Goal: Task Accomplishment & Management: Use online tool/utility

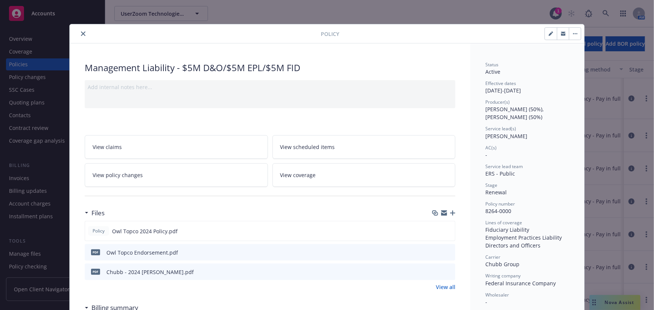
click at [82, 34] on div "Overview" at bounding box center [52, 39] width 87 height 12
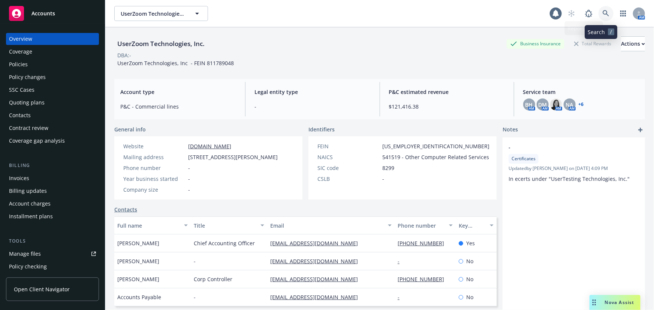
click at [604, 15] on icon at bounding box center [605, 13] width 7 height 7
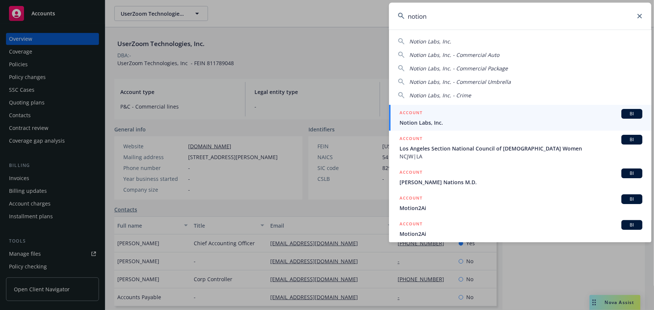
type input "notion"
click at [500, 117] on div "ACCOUNT BI" at bounding box center [520, 114] width 243 height 10
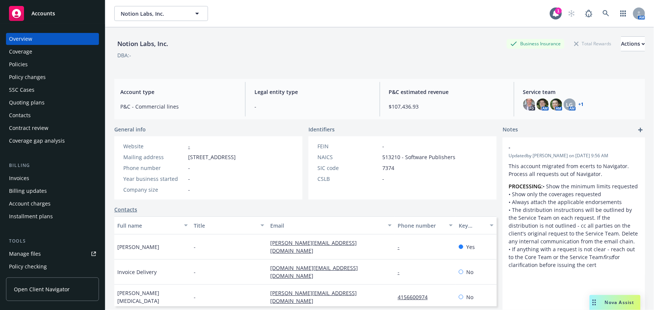
click at [44, 66] on div "Policies" at bounding box center [52, 64] width 87 height 12
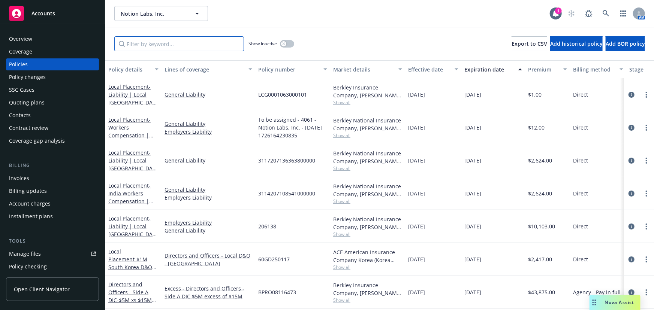
click at [169, 45] on input "Filter by keyword..." at bounding box center [179, 43] width 130 height 15
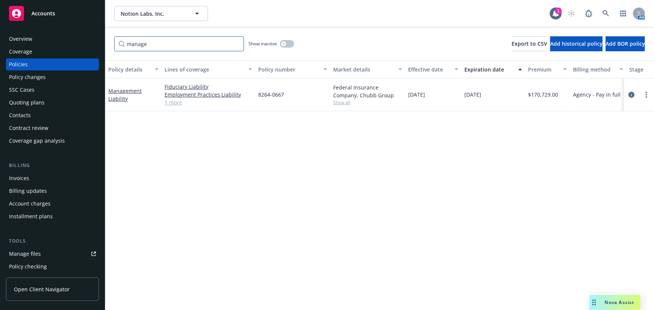
type input "manage"
click at [31, 254] on div "Manage files" at bounding box center [25, 254] width 32 height 12
click at [127, 91] on link "Management Liability" at bounding box center [124, 94] width 33 height 15
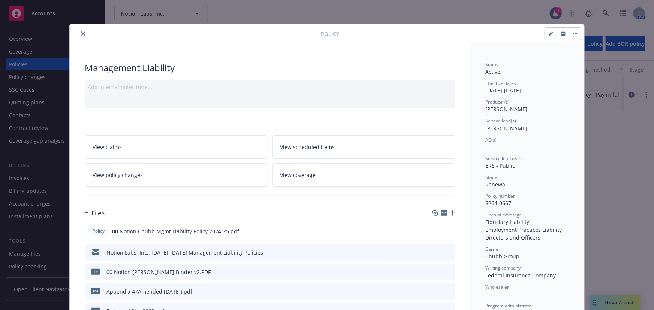
drag, startPoint x: 466, startPoint y: 170, endPoint x: 427, endPoint y: 177, distance: 39.6
click at [446, 231] on icon "preview file" at bounding box center [447, 230] width 7 height 5
click at [81, 35] on icon "close" at bounding box center [83, 33] width 4 height 4
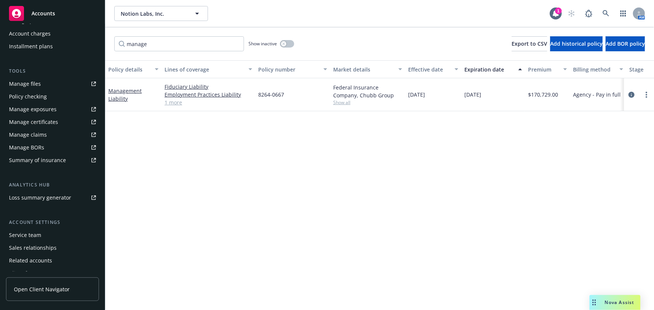
scroll to position [190, 0]
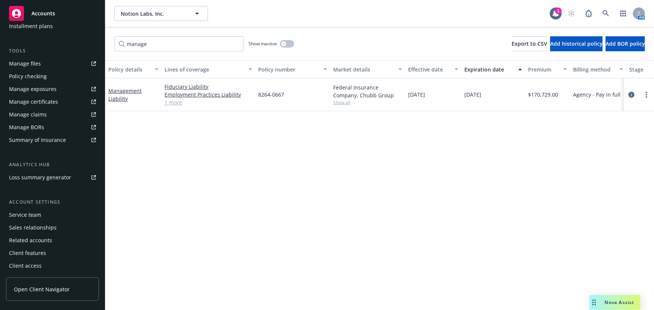
click at [48, 217] on div "Service team" at bounding box center [52, 215] width 87 height 12
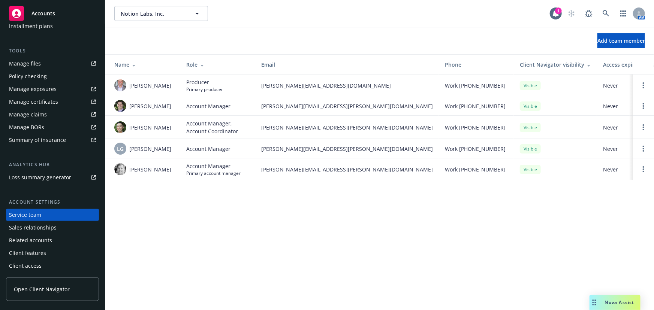
scroll to position [20, 0]
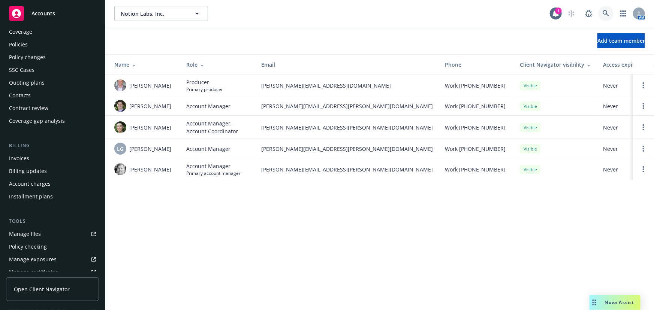
click at [609, 15] on icon at bounding box center [605, 13] width 7 height 7
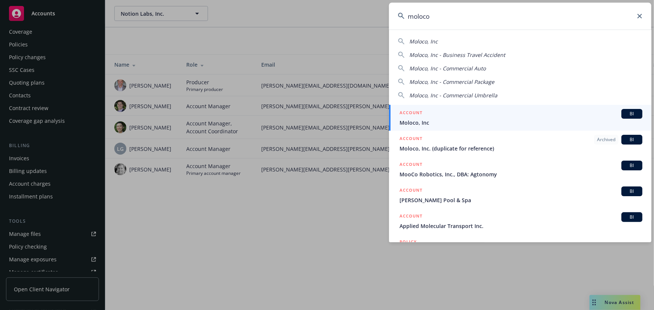
type input "moloco"
click at [536, 114] on div "ACCOUNT BI" at bounding box center [520, 114] width 243 height 10
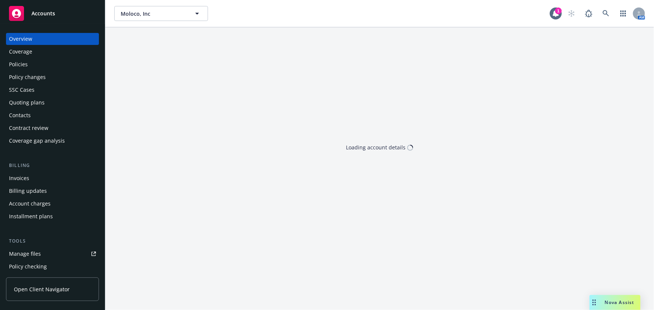
click at [52, 69] on div "Policies" at bounding box center [52, 64] width 87 height 12
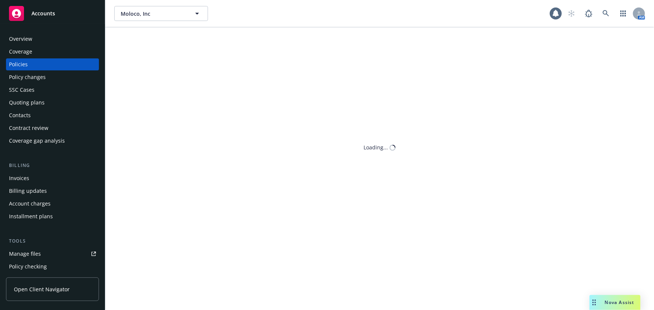
click at [61, 67] on div "Policies" at bounding box center [52, 64] width 87 height 12
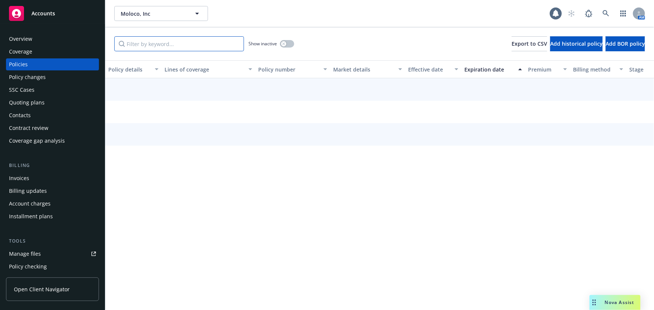
click at [185, 47] on input "Filter by keyword..." at bounding box center [179, 43] width 130 height 15
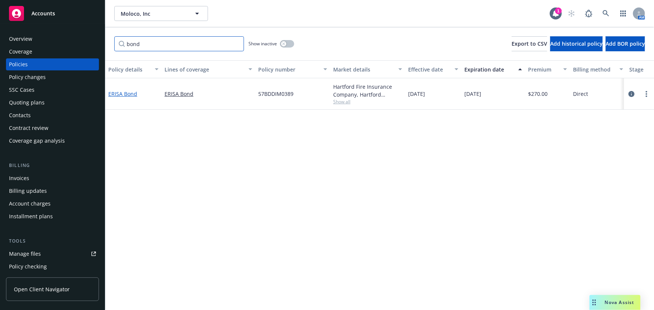
type input "bond"
click at [131, 93] on link "ERISA Bond" at bounding box center [122, 93] width 29 height 7
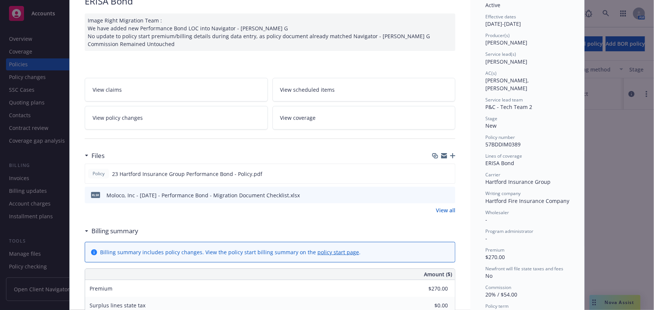
scroll to position [68, 0]
click at [448, 170] on icon "preview file" at bounding box center [447, 172] width 7 height 5
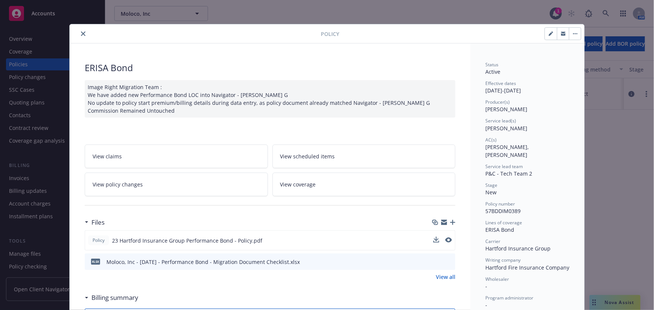
click at [82, 32] on icon "close" at bounding box center [83, 33] width 4 height 4
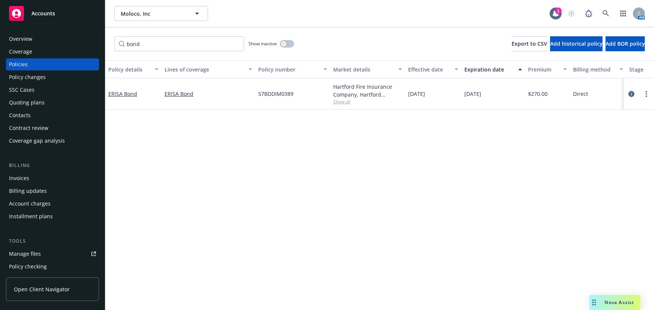
click at [80, 34] on div "Overview" at bounding box center [52, 39] width 87 height 12
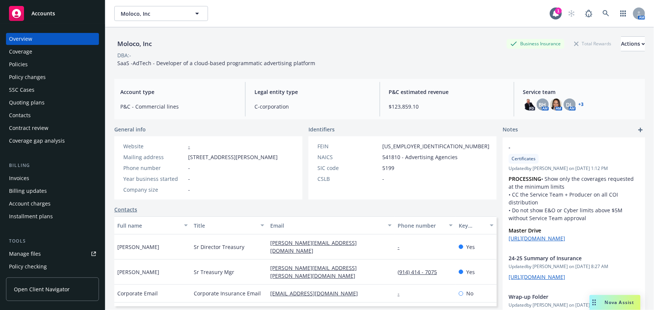
click at [37, 63] on div "Policies" at bounding box center [52, 64] width 87 height 12
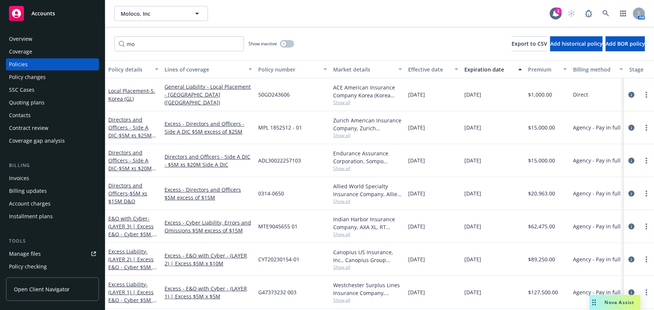
type input "m"
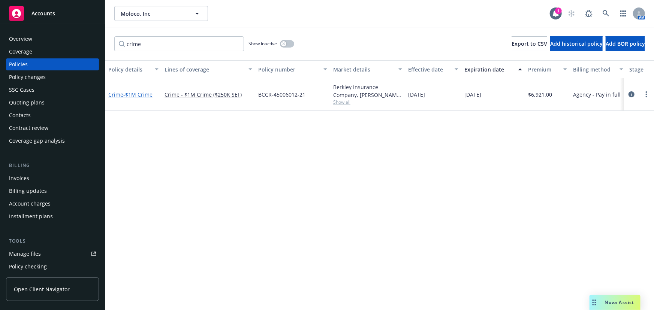
type input "crime"
click at [142, 96] on span "- $1M Crime" at bounding box center [137, 94] width 29 height 7
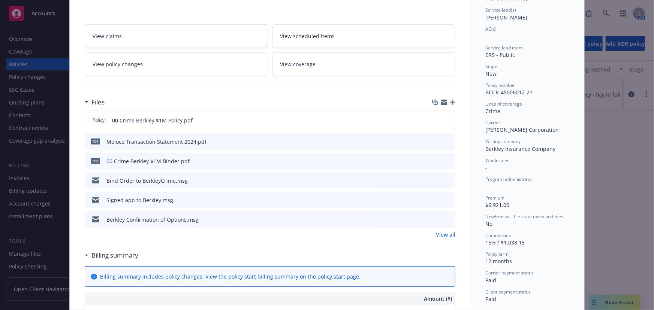
scroll to position [136, 0]
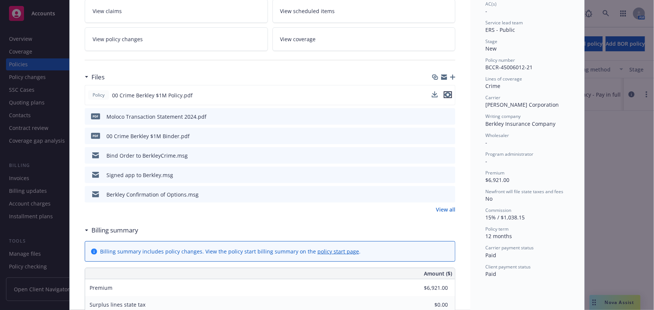
drag, startPoint x: 446, startPoint y: 94, endPoint x: 450, endPoint y: 93, distance: 4.2
click at [446, 94] on icon "preview file" at bounding box center [447, 94] width 7 height 5
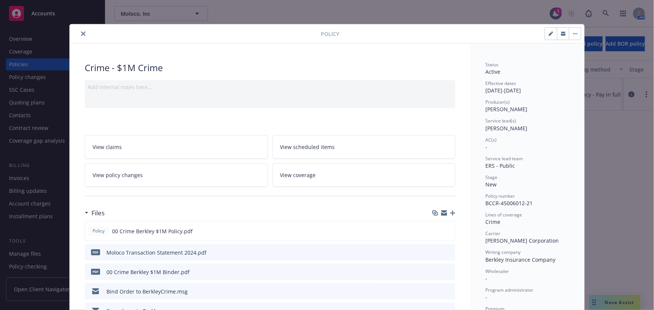
click at [81, 36] on icon "close" at bounding box center [83, 33] width 4 height 4
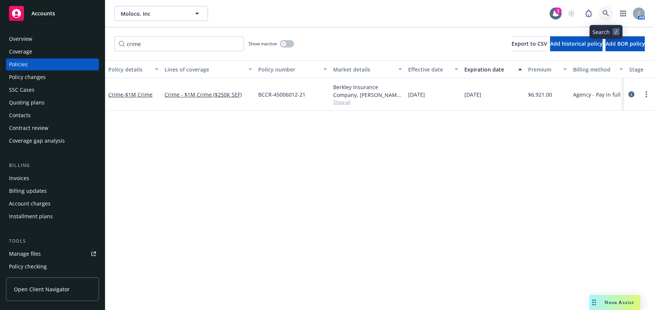
click at [602, 13] on link at bounding box center [605, 13] width 15 height 15
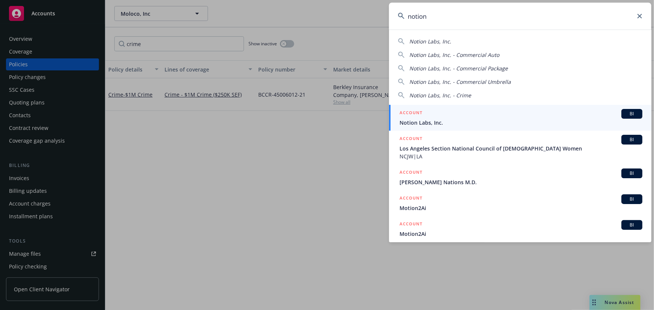
type input "notion"
click at [466, 117] on div "ACCOUNT BI" at bounding box center [520, 114] width 243 height 10
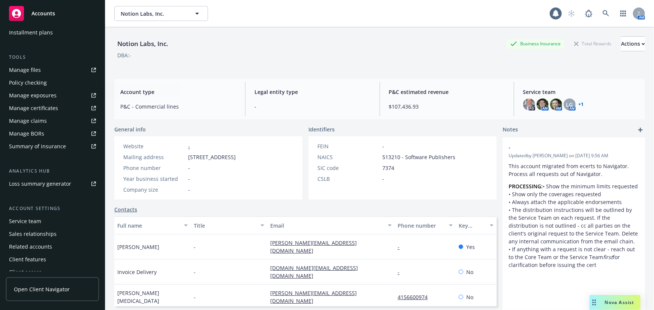
scroll to position [190, 0]
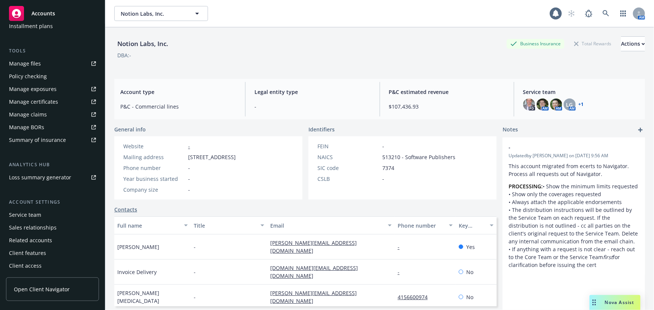
click at [31, 217] on div "Service team" at bounding box center [25, 215] width 32 height 12
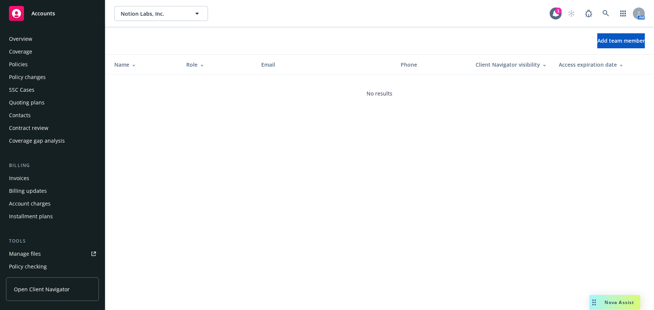
scroll to position [190, 0]
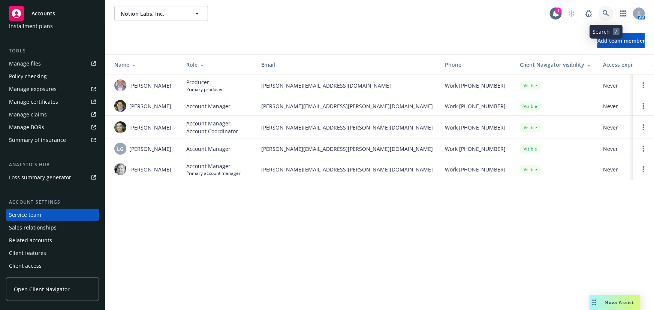
click at [603, 12] on icon at bounding box center [605, 13] width 6 height 6
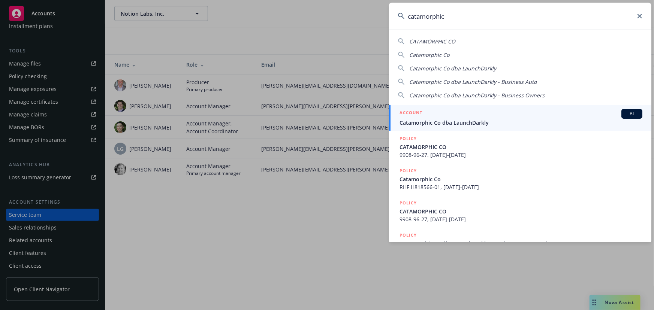
type input "catamorphic"
click at [431, 119] on span "Catamorphic Co dba LaunchDarkly" at bounding box center [520, 123] width 243 height 8
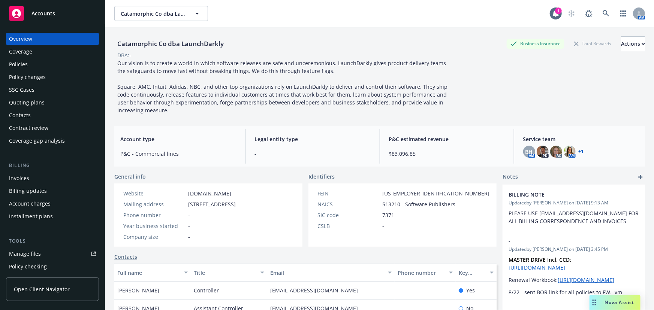
click at [55, 105] on div "Quoting plans" at bounding box center [52, 103] width 87 height 12
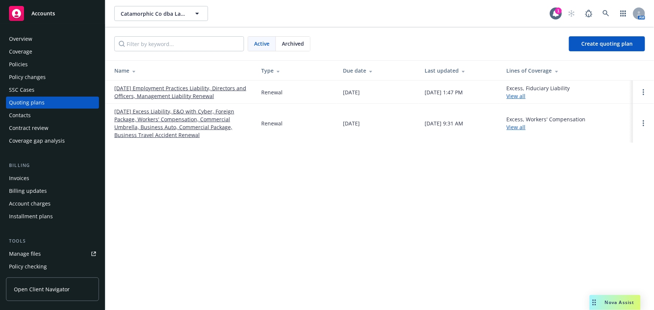
click at [173, 85] on link "[DATE] Employment Practices Liability, Directors and Officers, Management Liabi…" at bounding box center [181, 92] width 135 height 16
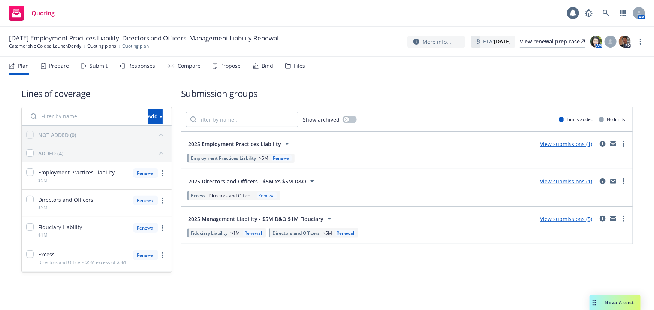
click at [146, 66] on div "Responses" at bounding box center [141, 66] width 27 height 6
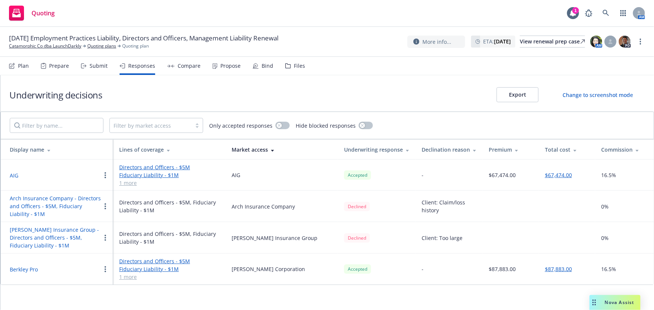
click at [21, 269] on button "Berkley Pro" at bounding box center [24, 270] width 28 height 8
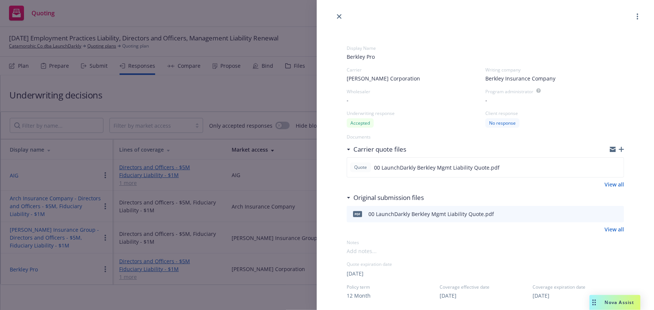
click at [299, 178] on div "Display Name Berkley Pro Carrier W.R. Berkley Corporation Writing company Berkl…" at bounding box center [327, 155] width 654 height 310
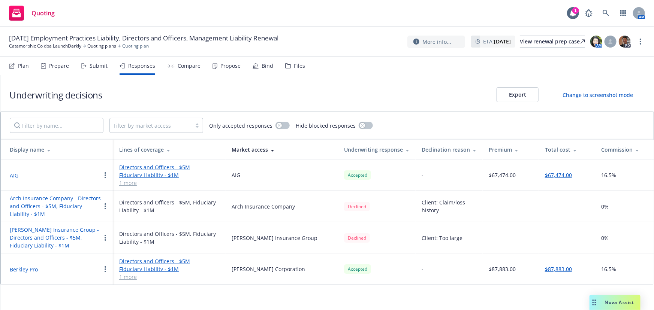
click at [99, 73] on div "Submit" at bounding box center [94, 66] width 27 height 18
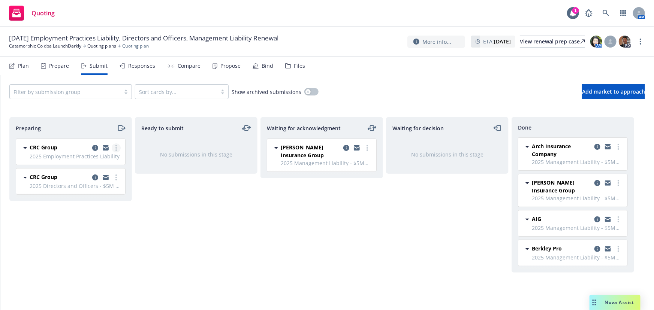
click at [118, 147] on link "more" at bounding box center [116, 147] width 9 height 9
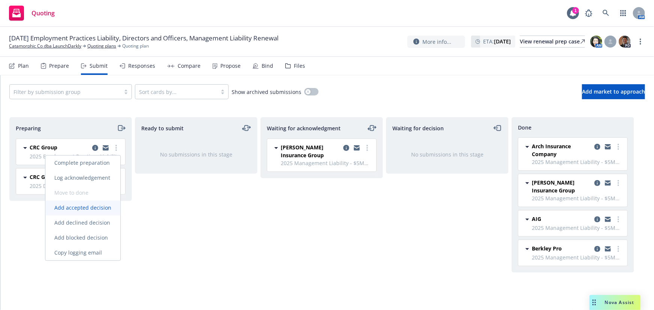
click at [99, 207] on span "Add accepted decision" at bounding box center [82, 208] width 75 height 7
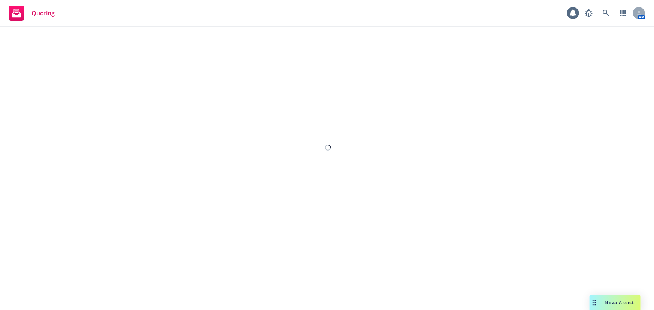
select select "12"
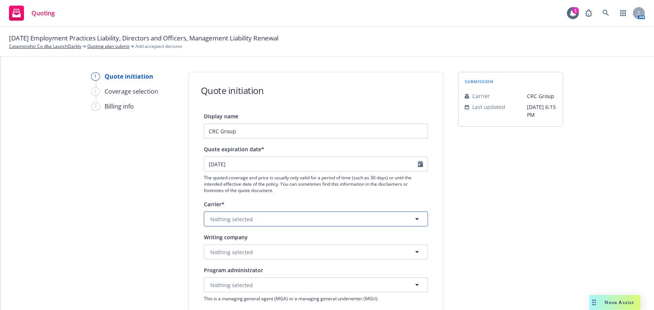
click at [297, 219] on button "Nothing selected" at bounding box center [316, 219] width 224 height 15
type input "allied world"
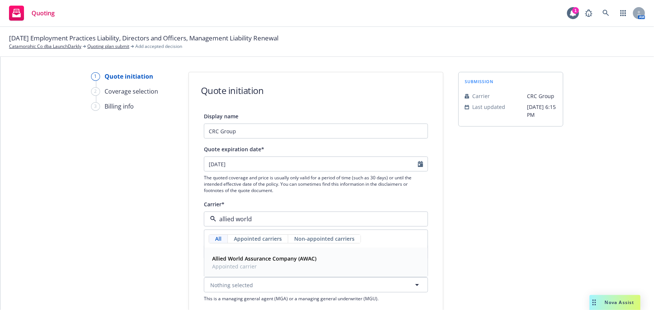
click at [292, 265] on span "Appointed carrier" at bounding box center [264, 267] width 104 height 8
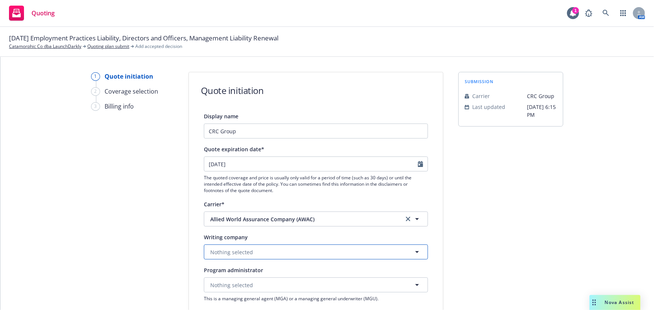
click at [291, 252] on button "Nothing selected" at bounding box center [316, 252] width 224 height 15
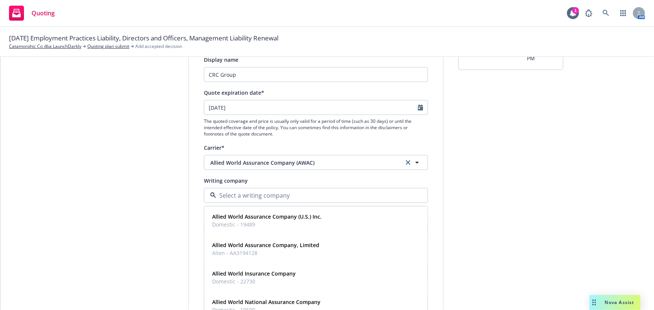
scroll to position [102, 0]
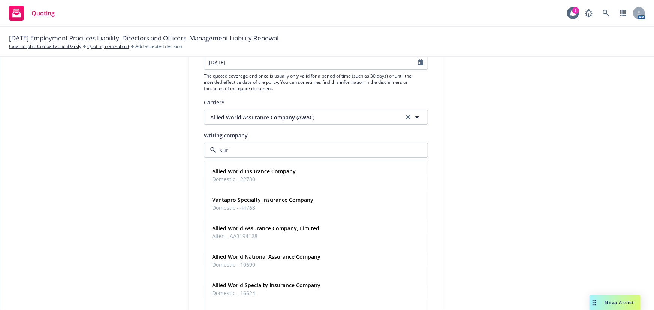
type input "surp"
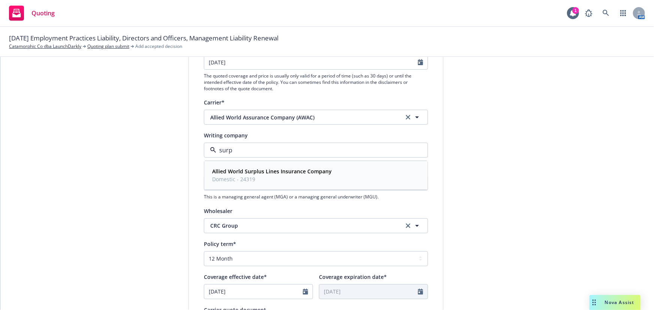
click at [344, 173] on div "Allied World Surplus Lines Insurance Company Domestic - 24319" at bounding box center [316, 175] width 214 height 19
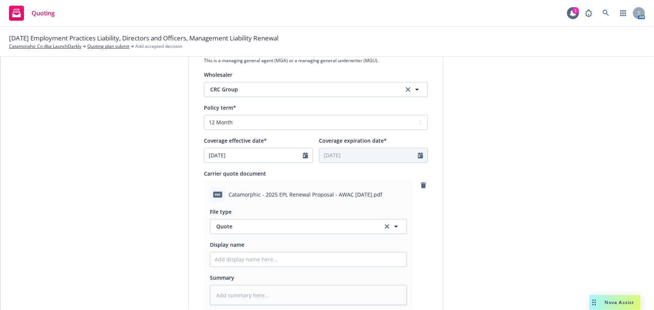
scroll to position [341, 0]
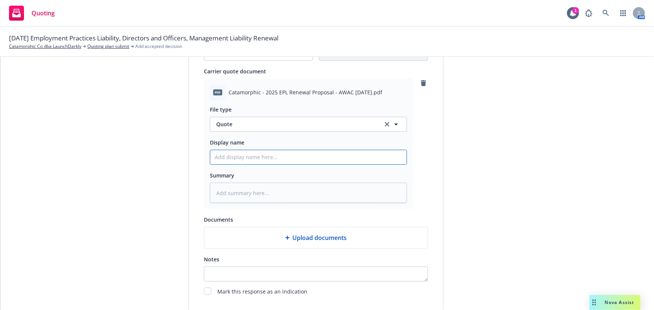
click at [348, 153] on input "Display name" at bounding box center [308, 157] width 196 height 14
type textarea "x"
type input "0"
type textarea "x"
type input "00"
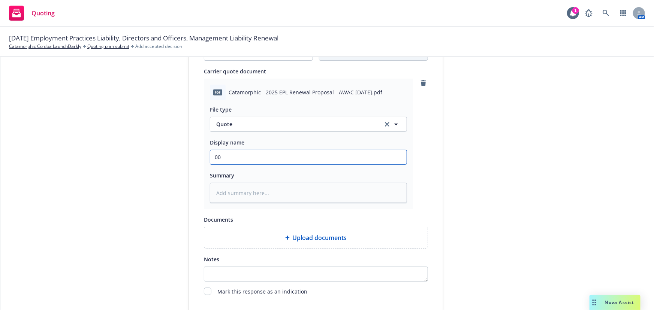
type textarea "x"
type input "00"
type textarea "x"
type input "00 E"
type textarea "x"
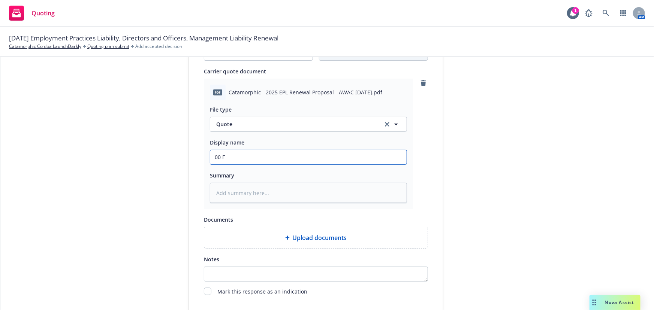
type input "00"
type textarea "x"
type input "00 L"
type textarea "x"
type input "00 La"
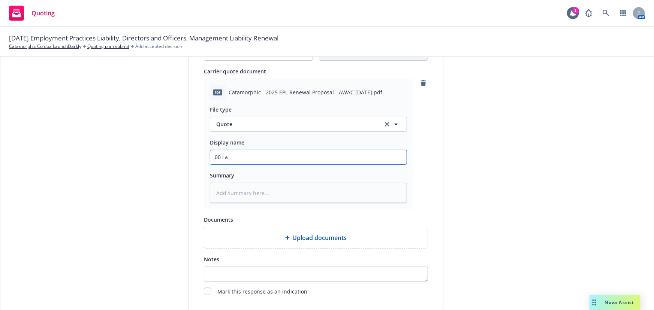
type textarea "x"
type input "00 Lau"
type textarea "x"
type input "00 Laund"
type textarea "x"
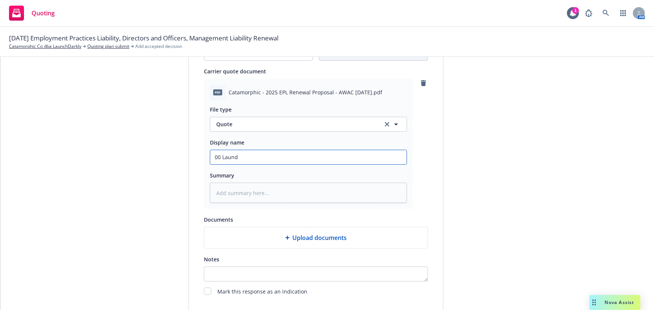
type input "00 Laun"
type textarea "x"
type input "00 Launc"
type textarea "x"
type input "00 Launch"
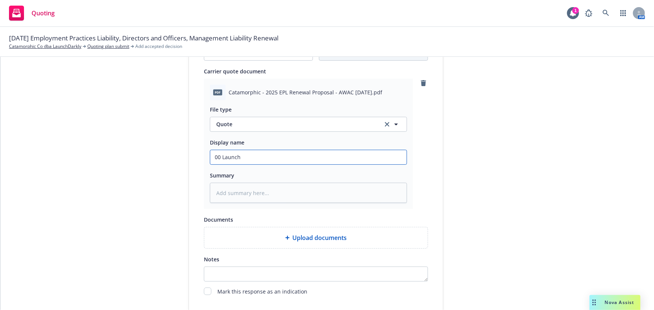
type textarea "x"
type input "00 LaunchD"
type textarea "x"
type input "00 LaunchDa"
type textarea "x"
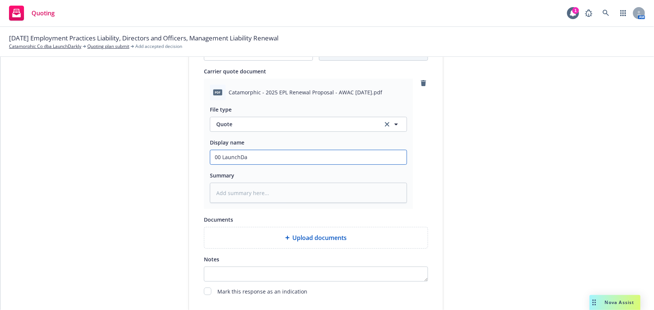
type input "00 LaunchDar"
type textarea "x"
type input "00 LaunchDarkl"
type textarea "x"
type input "00 LaunchDarkl;"
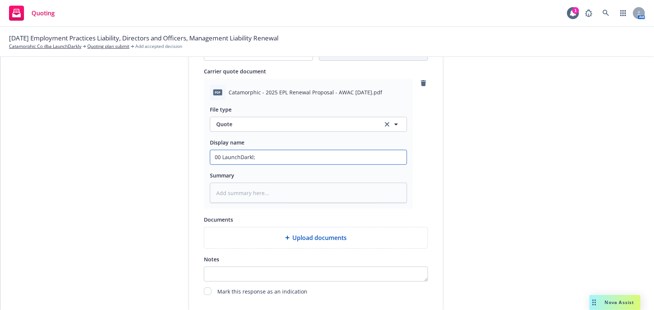
type textarea "x"
type input "00 LaunchDarkl;y"
type textarea "x"
type input "00 LaunchDarkl;y"
type textarea "x"
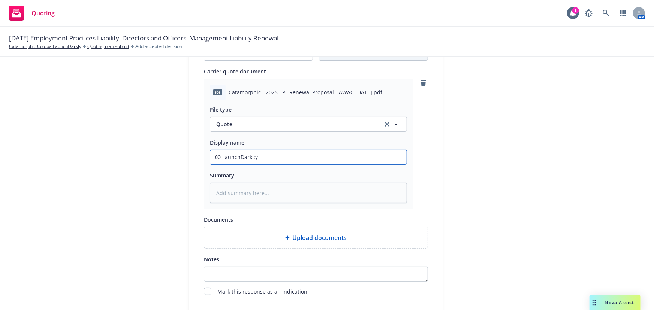
type input "00 LaunchDarkl;y"
type textarea "x"
type input "00 LaunchDarkl;"
type textarea "x"
type input "00 LaunchDarkl"
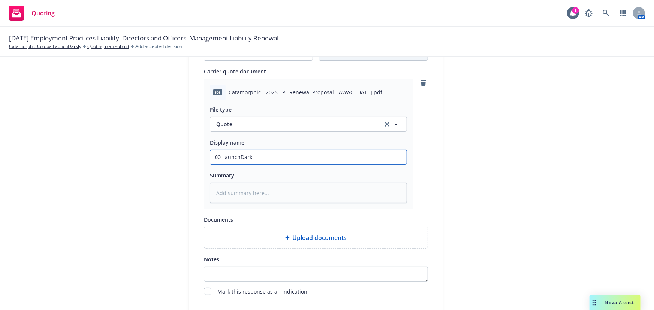
type textarea "x"
type input "00 LaunchDarkly"
type textarea "x"
type input "00 LaunchDarkly"
type textarea "x"
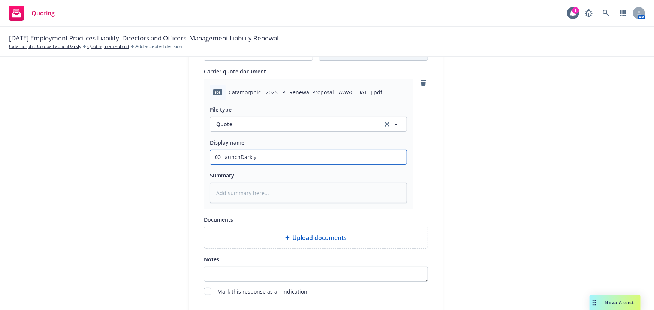
type input "00 LaunchDarkly A"
type textarea "x"
type input "00 LaunchDarkly Al"
type textarea "x"
type input "00 LaunchDarkly All"
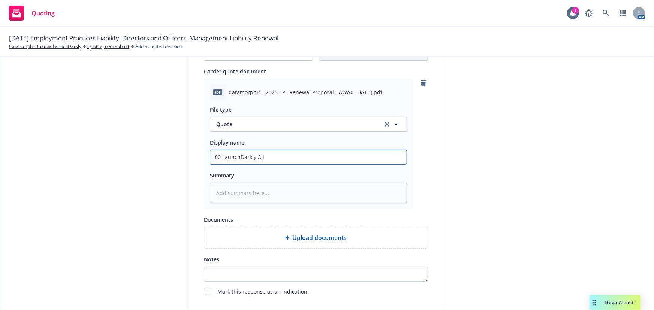
type textarea "x"
type input "00 LaunchDarkly Alli"
type textarea "x"
type input "00 LaunchDarkly Allie"
type textarea "x"
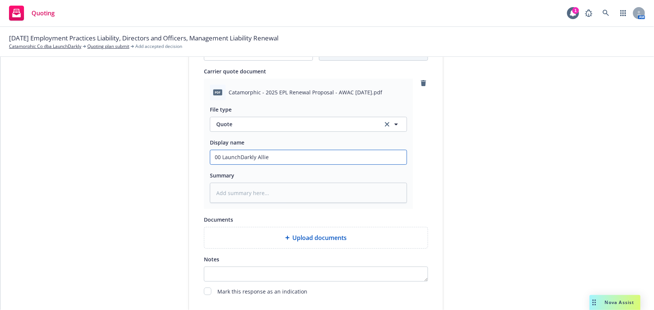
type input "00 LaunchDarkly Allied"
type textarea "x"
type input "00 LaunchDarkly Allied"
type textarea "x"
type input "00 LaunchDarkly Allied W"
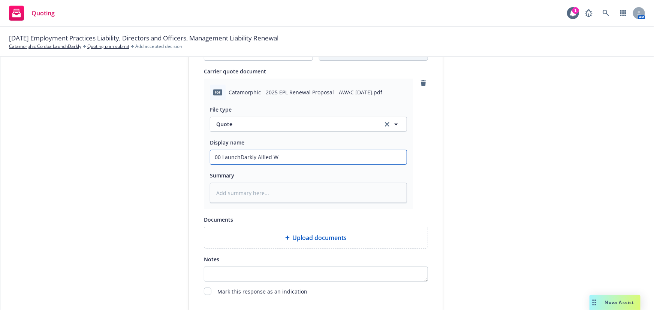
type textarea "x"
type input "00 LaunchDarkly Allied Wo"
type textarea "x"
type input "00 LaunchDarkly Allied Wor"
type textarea "x"
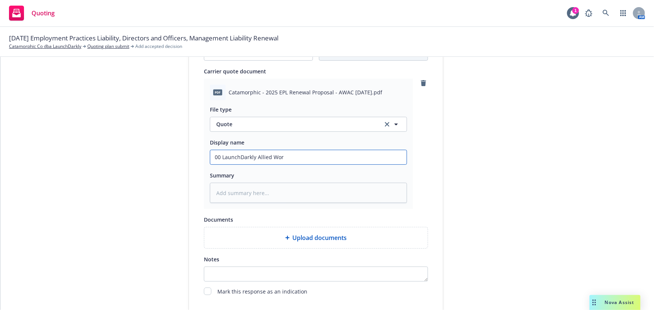
type input "00 LaunchDarkly Allied Worl"
type textarea "x"
type input "00 LaunchDarkly Allied World"
type textarea "x"
type input "00 LaunchDarkly Allied World"
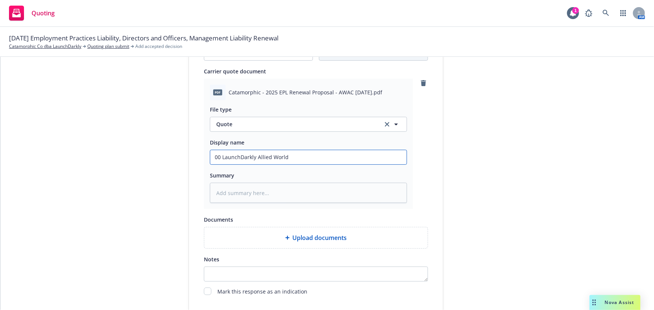
type textarea "x"
type input "00 LaunchDarkly Allied World $"
type textarea "x"
type input "00 LaunchDarkly Allied World $5"
type textarea "x"
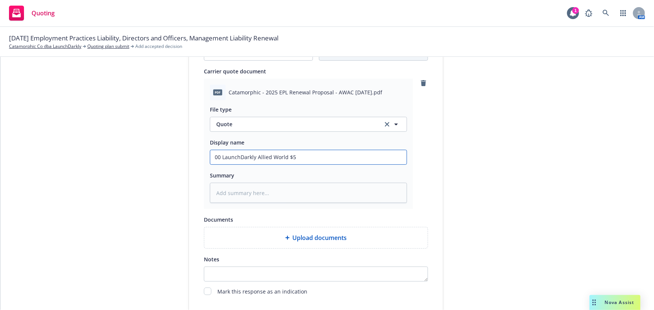
type input "00 LaunchDarkly Allied World $5M"
type textarea "x"
type input "00 LaunchDarkly Allied World $5M"
type textarea "x"
type input "00 LaunchDarkly Allied World $5M E"
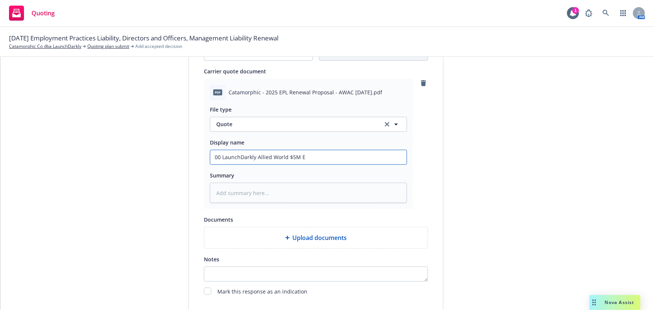
type textarea "x"
type input "00 LaunchDarkly Allied World $5M EP"
type textarea "x"
type input "00 LaunchDarkly Allied World $5M EPL"
type textarea "x"
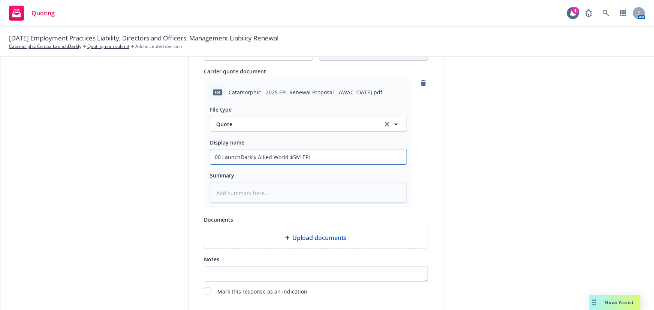
type input "00 LaunchDarkly Allied World $5M EPL"
type textarea "x"
type input "00 LaunchDarkly Allied World $5M EPL Q"
type textarea "x"
type input "00 LaunchDarkly Allied World $5M EPL Qu"
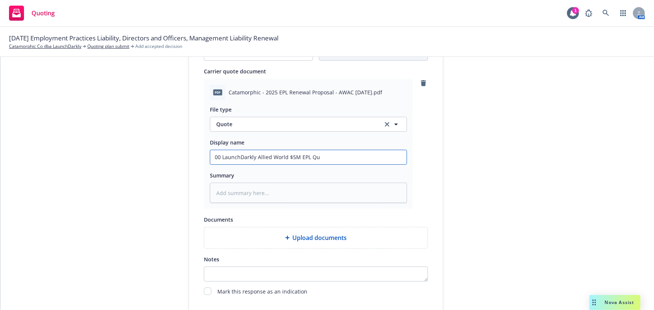
type textarea "x"
type input "00 LaunchDarkly Allied World $5M EPL Quo"
type textarea "x"
type input "00 LaunchDarkly Allied World $5M EPL Quot"
type textarea "x"
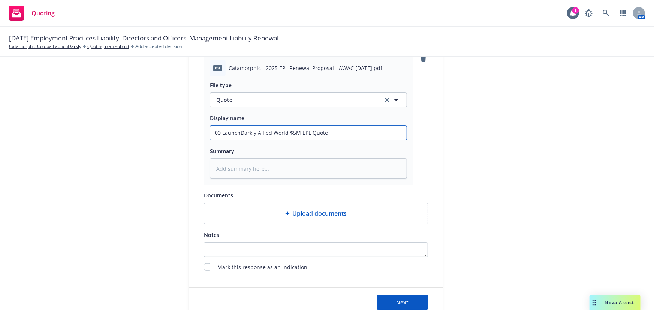
scroll to position [387, 0]
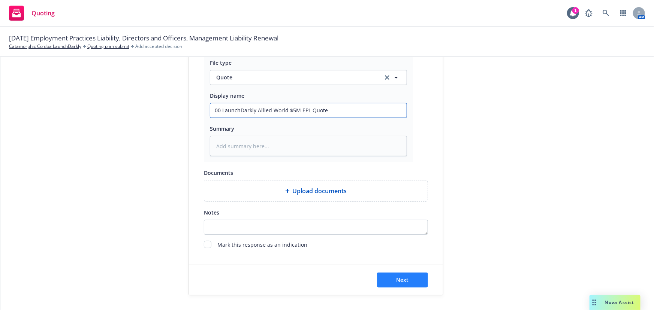
type input "00 LaunchDarkly Allied World $5M EPL Quote"
click at [407, 277] on button "Next" at bounding box center [402, 280] width 51 height 15
type textarea "x"
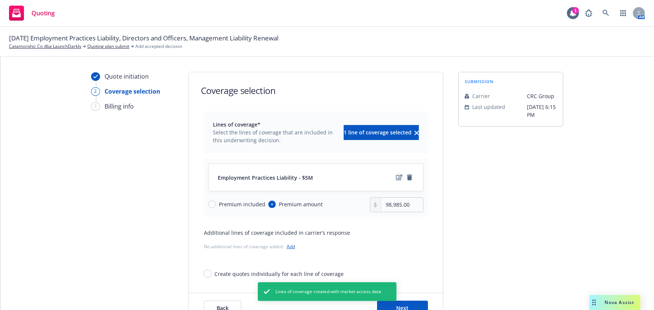
click at [396, 177] on icon "edit" at bounding box center [399, 178] width 6 height 6
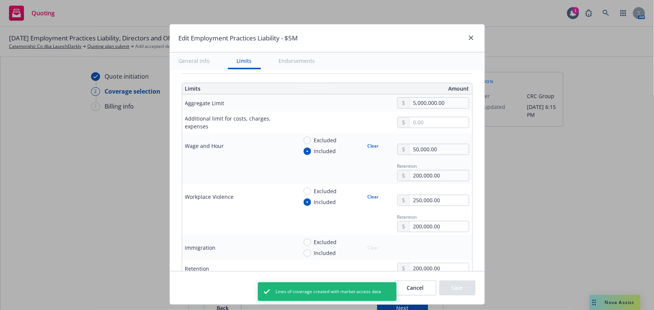
scroll to position [272, 0]
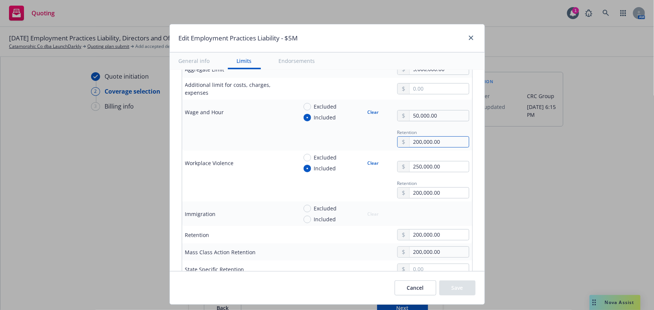
drag, startPoint x: 453, startPoint y: 141, endPoint x: 301, endPoint y: 142, distance: 151.7
click at [301, 142] on div "Retention 200,000.00" at bounding box center [383, 137] width 172 height 20
type input "1.00"
type input "265,000.00"
drag, startPoint x: 446, startPoint y: 191, endPoint x: 323, endPoint y: 191, distance: 122.9
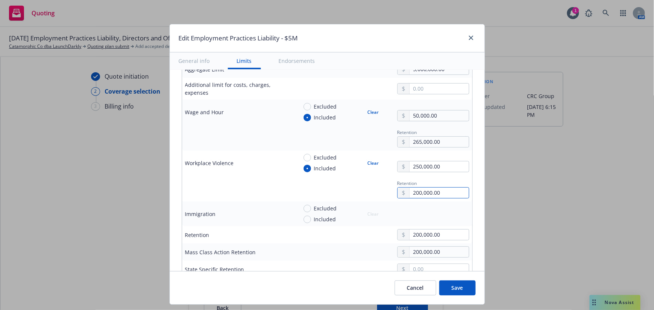
click at [323, 191] on div "Retention 200,000.00" at bounding box center [383, 188] width 172 height 20
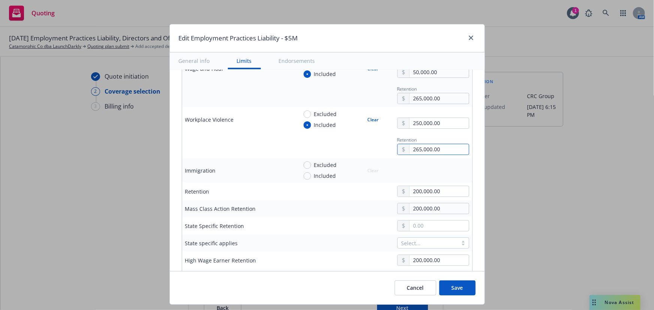
scroll to position [375, 0]
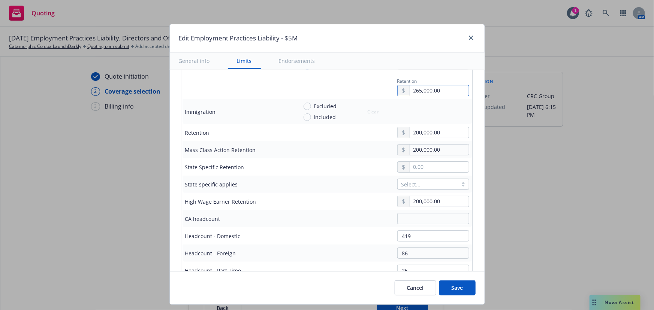
type input "265,000.00"
drag, startPoint x: 445, startPoint y: 135, endPoint x: 347, endPoint y: 140, distance: 98.6
click at [347, 140] on td "200,000.00" at bounding box center [383, 132] width 178 height 17
type input "265,000.00"
drag, startPoint x: 450, startPoint y: 152, endPoint x: 339, endPoint y: 159, distance: 111.1
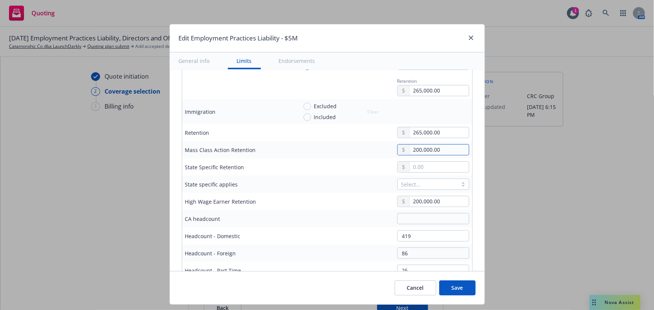
click at [339, 158] on tbody "Aggregate Limit 5,000,000.00 Additional limit for costs, charges, expenses Wage…" at bounding box center [327, 144] width 290 height 372
type input "265,000.00"
drag, startPoint x: 453, startPoint y: 199, endPoint x: 358, endPoint y: 191, distance: 94.7
click at [358, 191] on tbody "Aggregate Limit 5,000,000.00 Additional limit for costs, charges, expenses Wage…" at bounding box center [327, 144] width 290 height 372
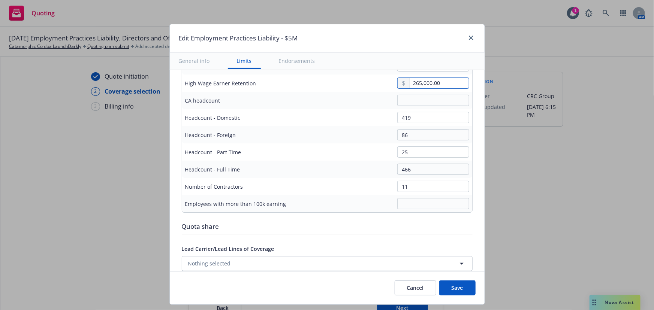
scroll to position [477, 0]
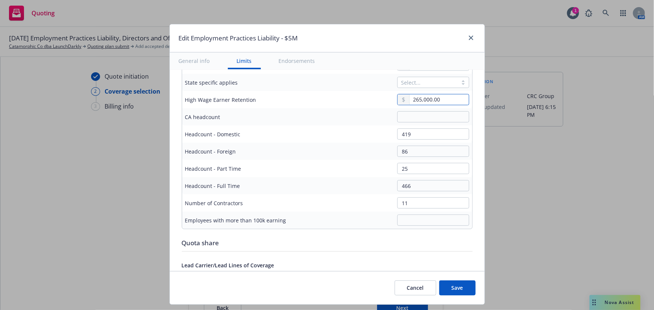
type input "265,000.00"
drag, startPoint x: 420, startPoint y: 188, endPoint x: 364, endPoint y: 187, distance: 55.4
click at [364, 187] on div "466" at bounding box center [383, 185] width 172 height 11
type input "468"
click at [406, 114] on input "text" at bounding box center [433, 116] width 72 height 11
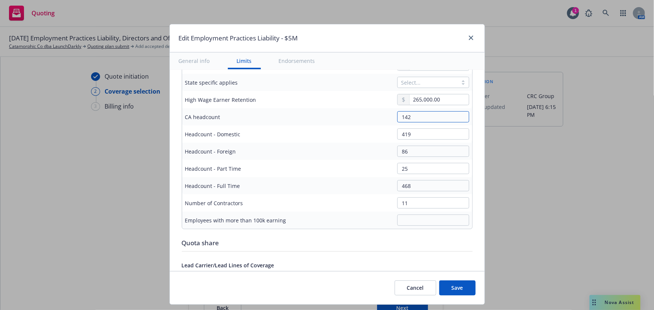
type input "142"
drag, startPoint x: 428, startPoint y: 204, endPoint x: 374, endPoint y: 198, distance: 54.3
click at [374, 198] on div "11" at bounding box center [383, 202] width 172 height 11
type input "24"
drag, startPoint x: 420, startPoint y: 131, endPoint x: 360, endPoint y: 137, distance: 60.6
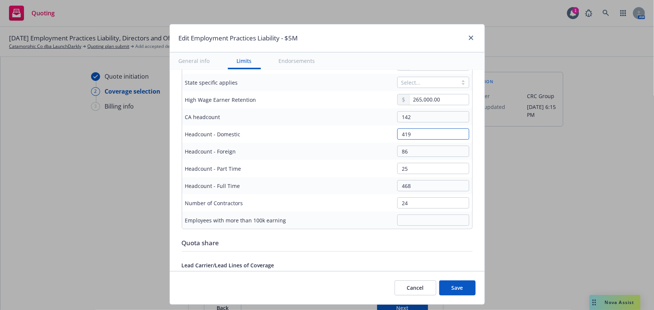
click at [360, 137] on div "419" at bounding box center [383, 133] width 172 height 11
drag, startPoint x: 224, startPoint y: 176, endPoint x: 447, endPoint y: 145, distance: 225.5
click at [224, 177] on td "Headcount - Full Time" at bounding box center [238, 185] width 112 height 17
drag, startPoint x: 421, startPoint y: 134, endPoint x: 371, endPoint y: 135, distance: 49.8
click at [371, 135] on div "419" at bounding box center [383, 133] width 172 height 11
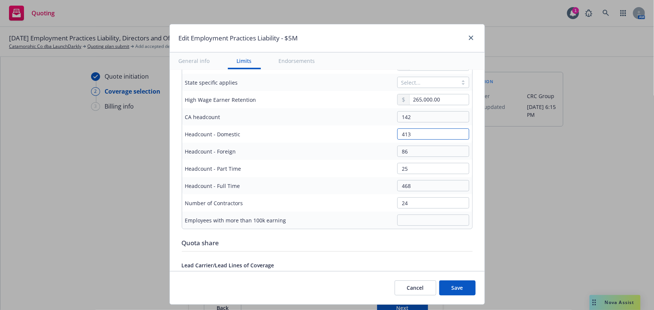
type input "413"
drag, startPoint x: 432, startPoint y: 154, endPoint x: 344, endPoint y: 151, distance: 87.7
click at [344, 151] on div "86" at bounding box center [383, 151] width 172 height 11
type input "55"
drag, startPoint x: 420, startPoint y: 168, endPoint x: 364, endPoint y: 168, distance: 55.8
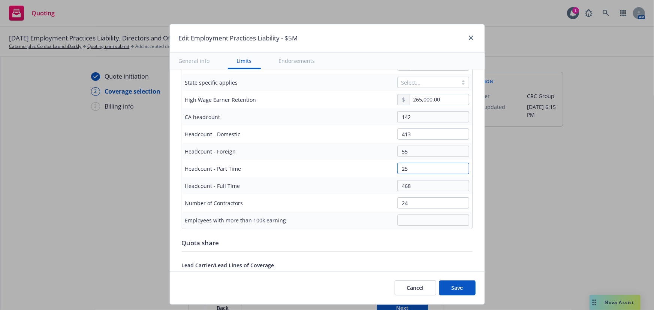
click at [364, 168] on div "25" at bounding box center [383, 168] width 172 height 11
type input "0"
click at [430, 194] on td "24" at bounding box center [383, 202] width 178 height 17
click at [421, 205] on input "24" at bounding box center [433, 202] width 72 height 11
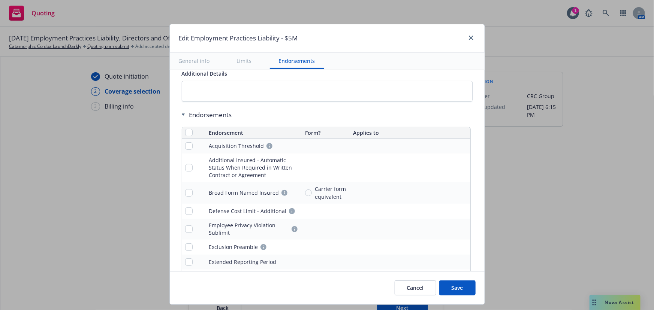
scroll to position [783, 0]
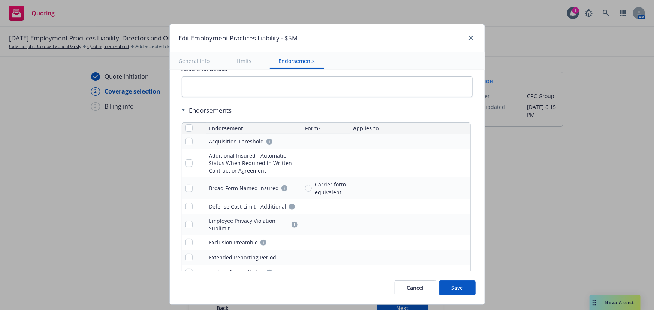
click at [188, 130] on th at bounding box center [194, 128] width 24 height 11
click at [185, 130] on input "checkbox" at bounding box center [188, 127] width 7 height 7
checkbox input "true"
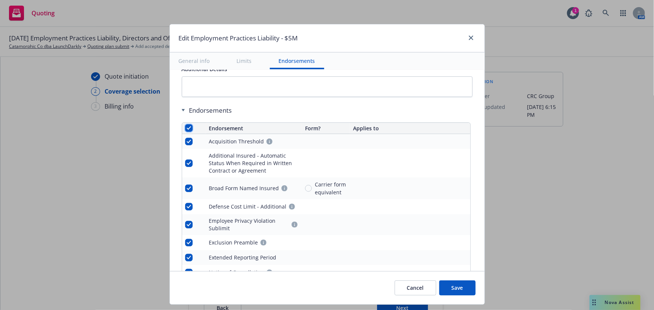
checkbox input "true"
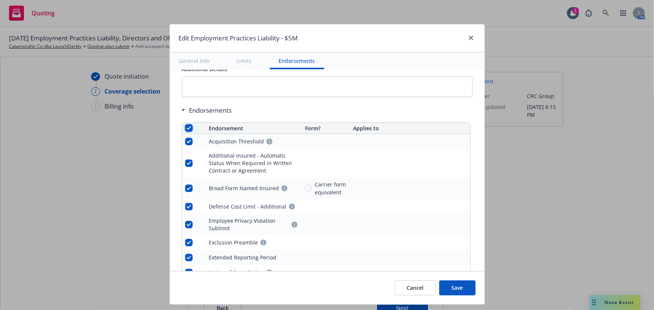
checkbox input "true"
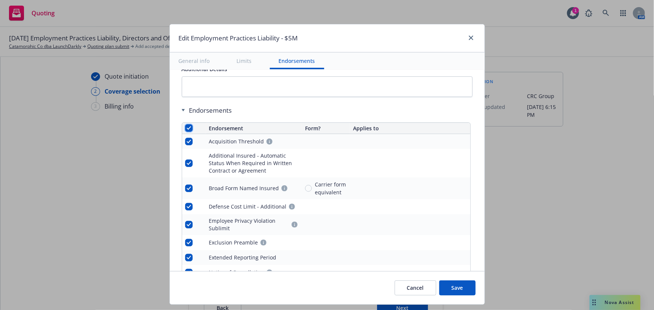
checkbox input "true"
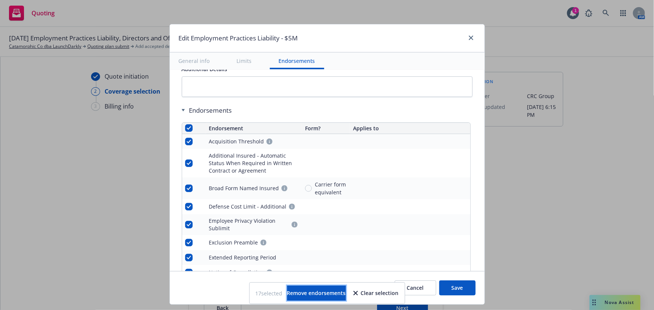
click at [336, 293] on span "Remove endorsements" at bounding box center [316, 293] width 59 height 7
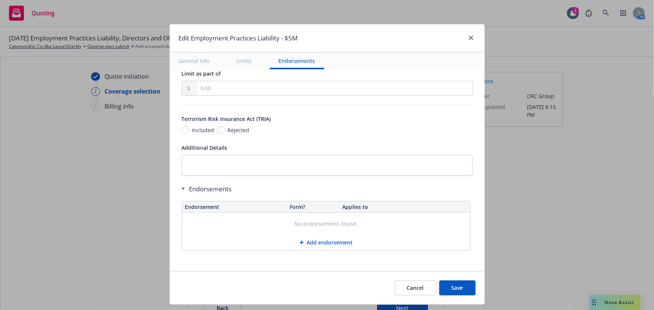
scroll to position [703, 0]
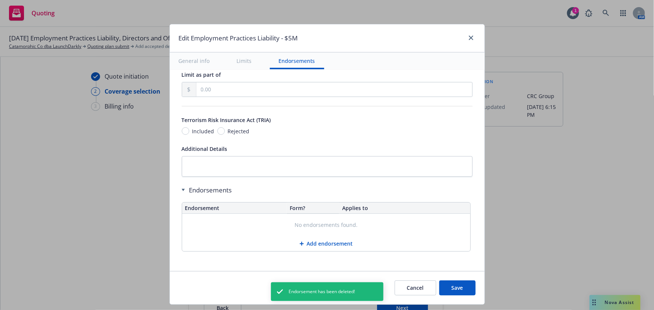
click at [458, 287] on button "Save" at bounding box center [457, 288] width 36 height 15
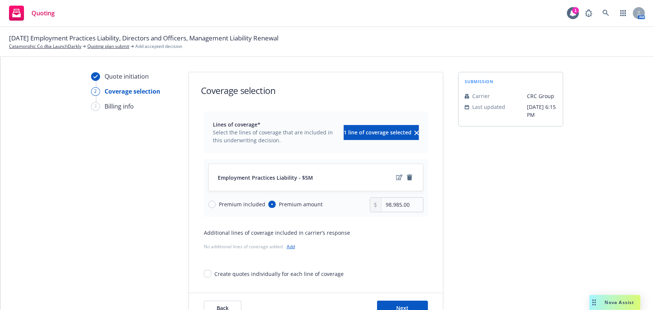
scroll to position [28, 0]
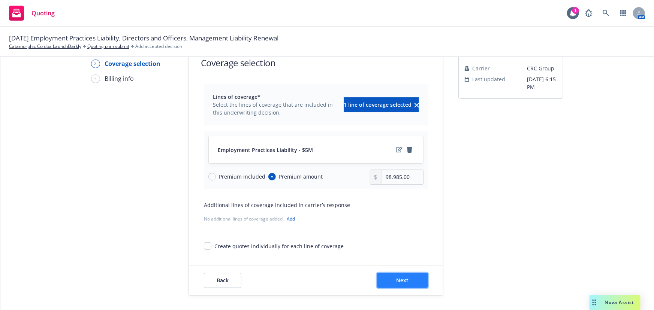
click at [411, 276] on button "Next" at bounding box center [402, 280] width 51 height 15
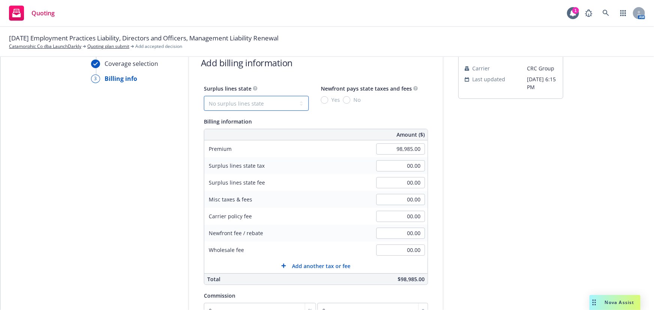
click at [254, 101] on select "No surplus lines state Alaska Alabama Arkansas Arizona California Colorado Conn…" at bounding box center [256, 103] width 105 height 15
select select "CA"
click at [204, 96] on select "No surplus lines state Alaska Alabama Arkansas Arizona California Colorado Conn…" at bounding box center [256, 103] width 105 height 15
type input "2,969.55"
type input "178.17"
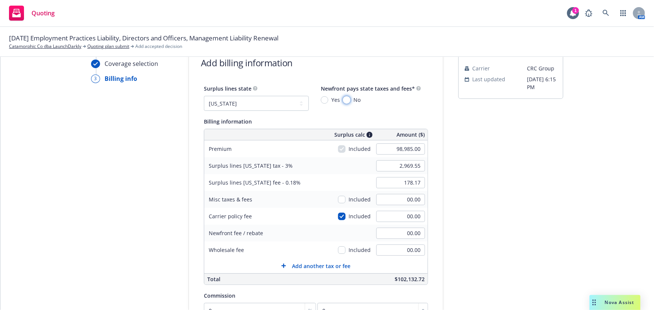
click at [344, 96] on input "No" at bounding box center [346, 99] width 7 height 7
radio input "true"
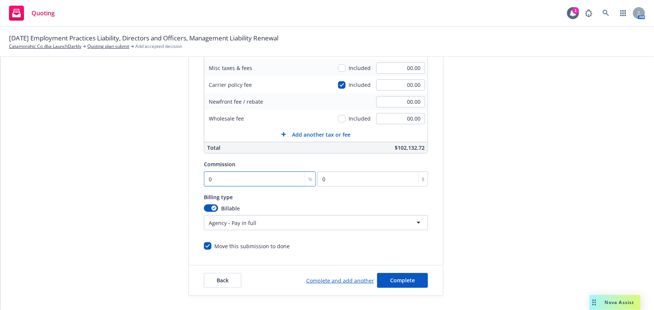
click at [246, 181] on input "0" at bounding box center [260, 179] width 112 height 15
type input "1"
type input "989.85"
type input "12"
type input "11878.2"
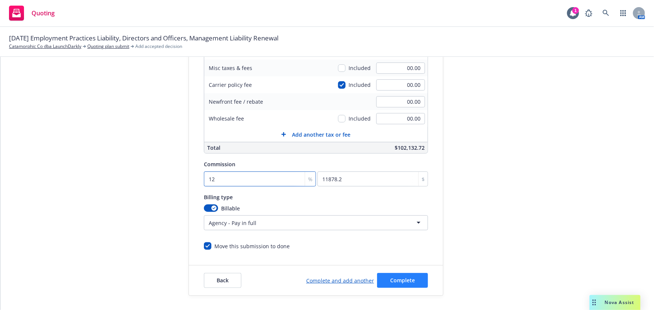
type input "12"
click at [411, 287] on button "Complete" at bounding box center [402, 280] width 51 height 15
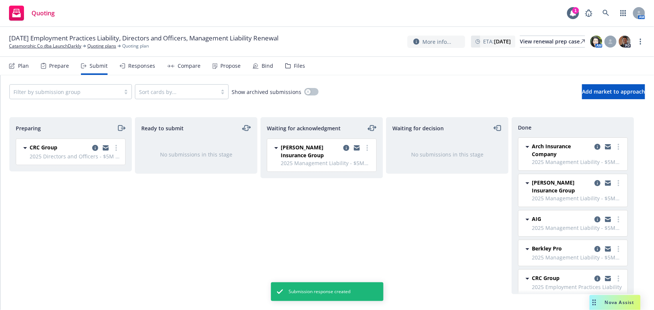
click at [131, 67] on div "Responses" at bounding box center [141, 66] width 27 height 6
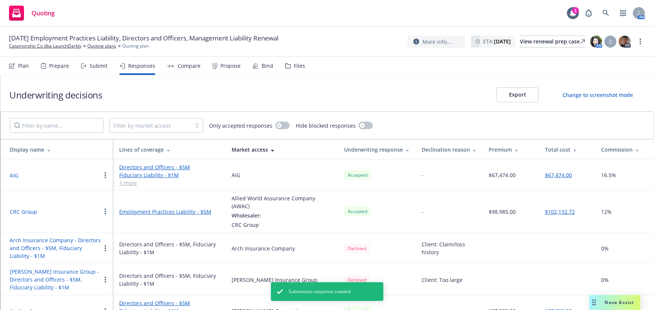
click at [558, 148] on div "Total cost" at bounding box center [567, 150] width 44 height 8
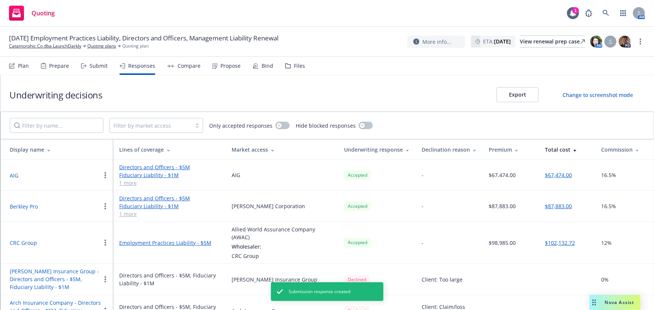
scroll to position [13, 0]
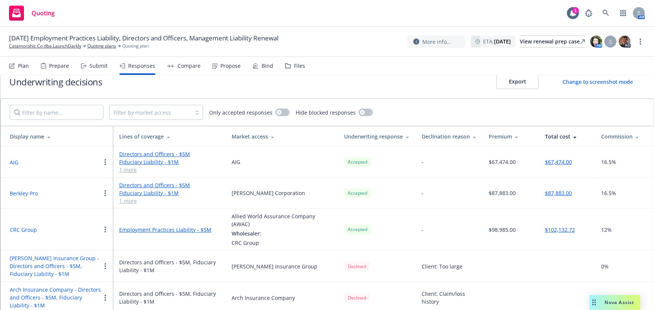
click at [133, 168] on link "1 more" at bounding box center [169, 170] width 100 height 8
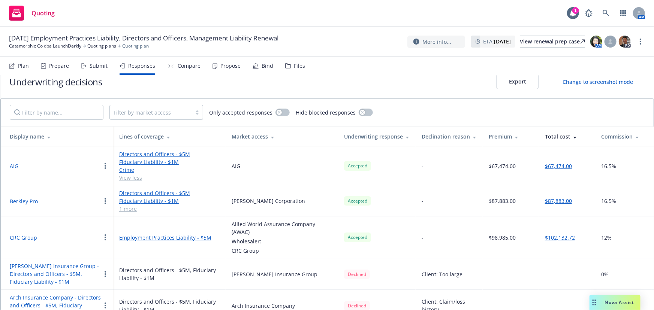
click at [126, 171] on link "Crime" at bounding box center [169, 170] width 100 height 8
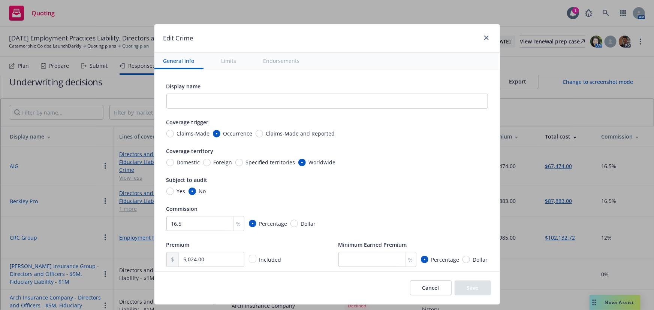
click at [438, 282] on button "Cancel" at bounding box center [431, 288] width 42 height 15
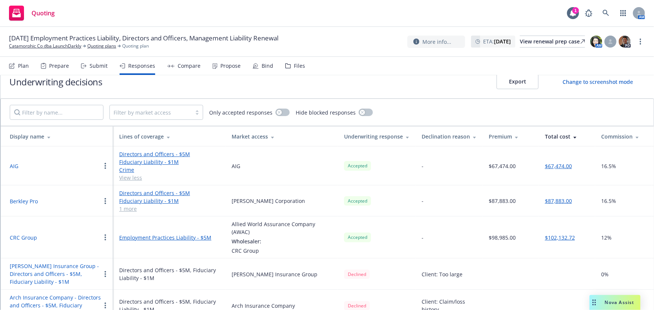
click at [15, 163] on button "AIG" at bounding box center [14, 166] width 9 height 8
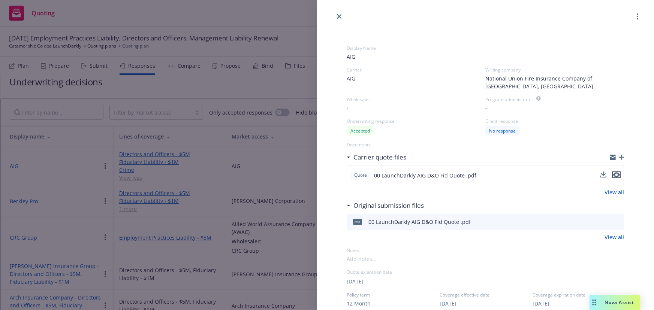
click at [613, 173] on icon "preview file" at bounding box center [616, 174] width 7 height 5
